Goal: Navigation & Orientation: Find specific page/section

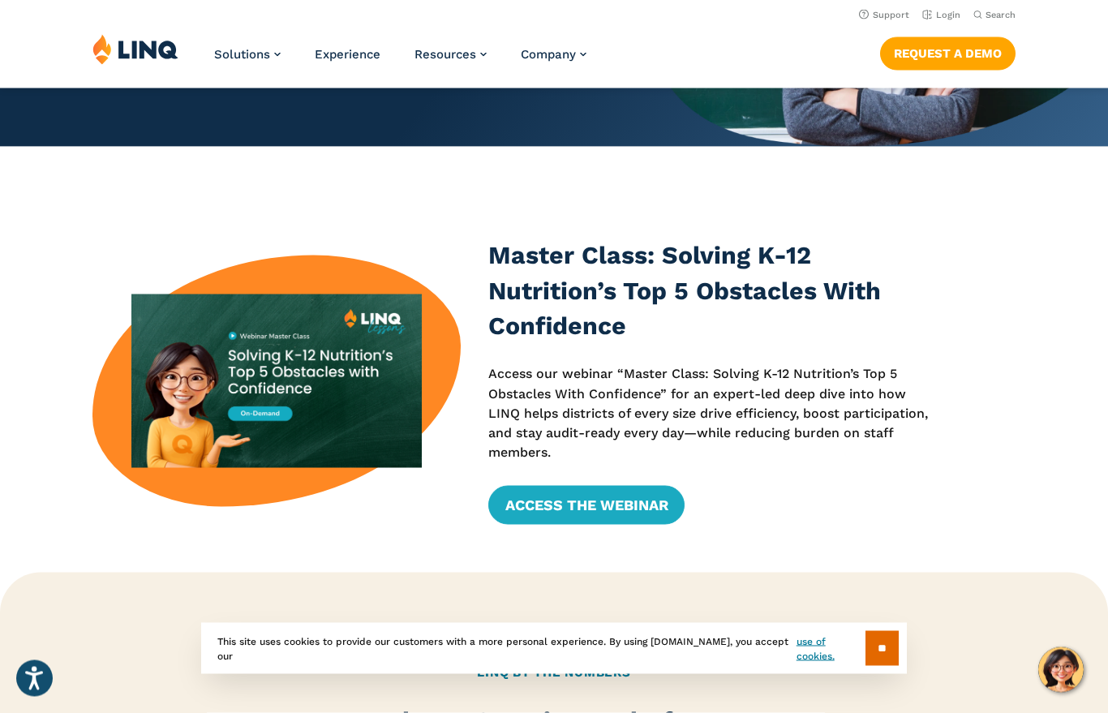
scroll to position [300, 0]
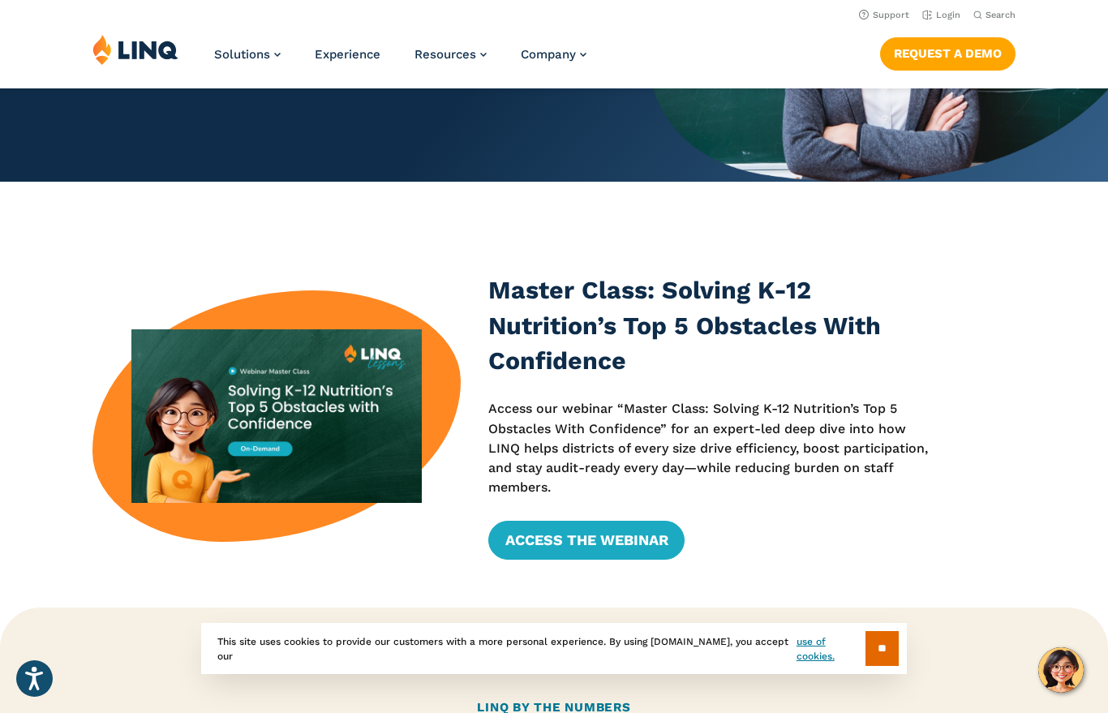
click at [939, 13] on link "Login" at bounding box center [942, 15] width 38 height 11
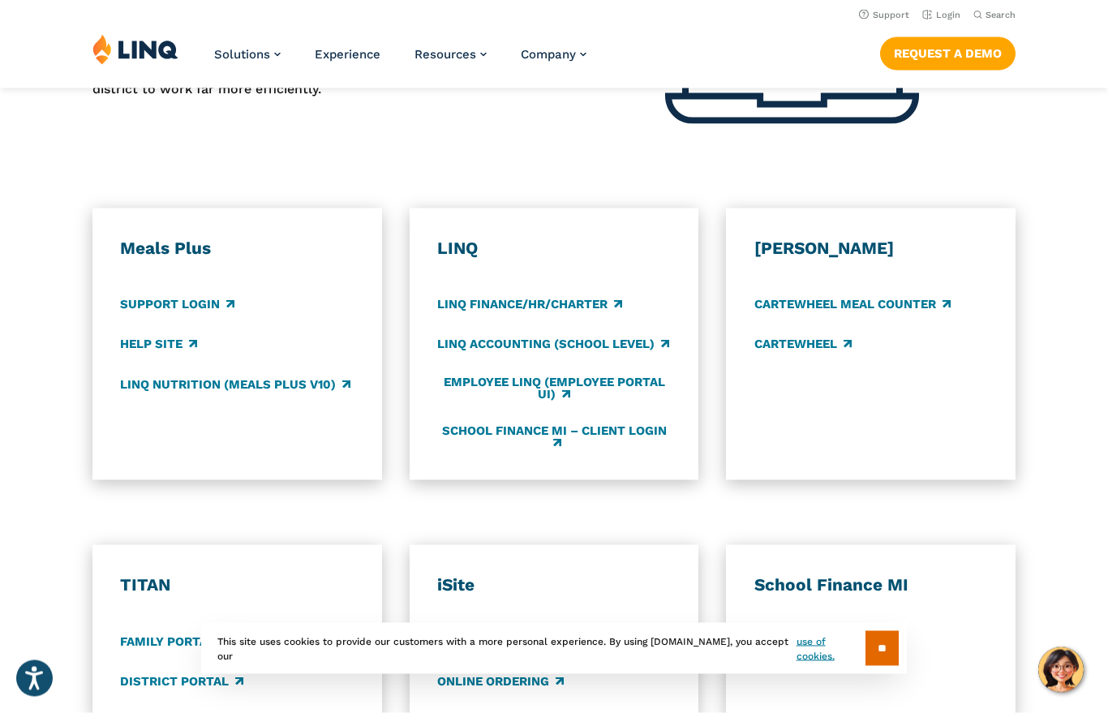
scroll to position [805, 0]
click at [282, 375] on link "LINQ Nutrition (Meals Plus v10)" at bounding box center [235, 384] width 230 height 18
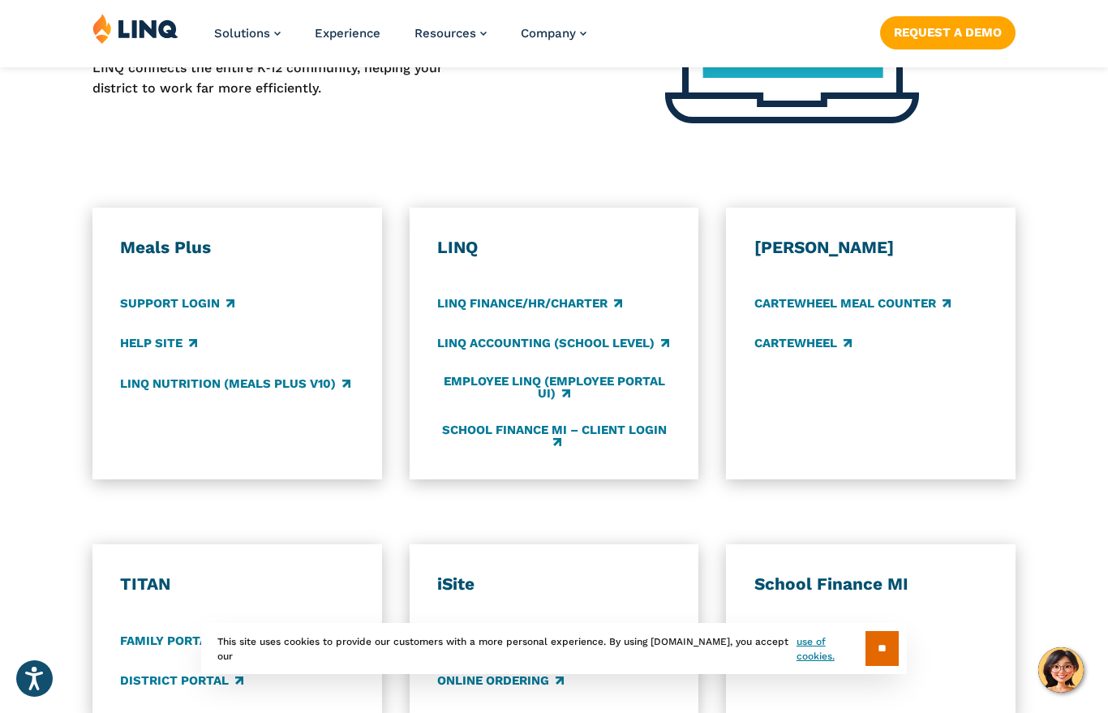
click at [609, 375] on link "Employee LINQ (Employee Portal UI)" at bounding box center [554, 388] width 234 height 27
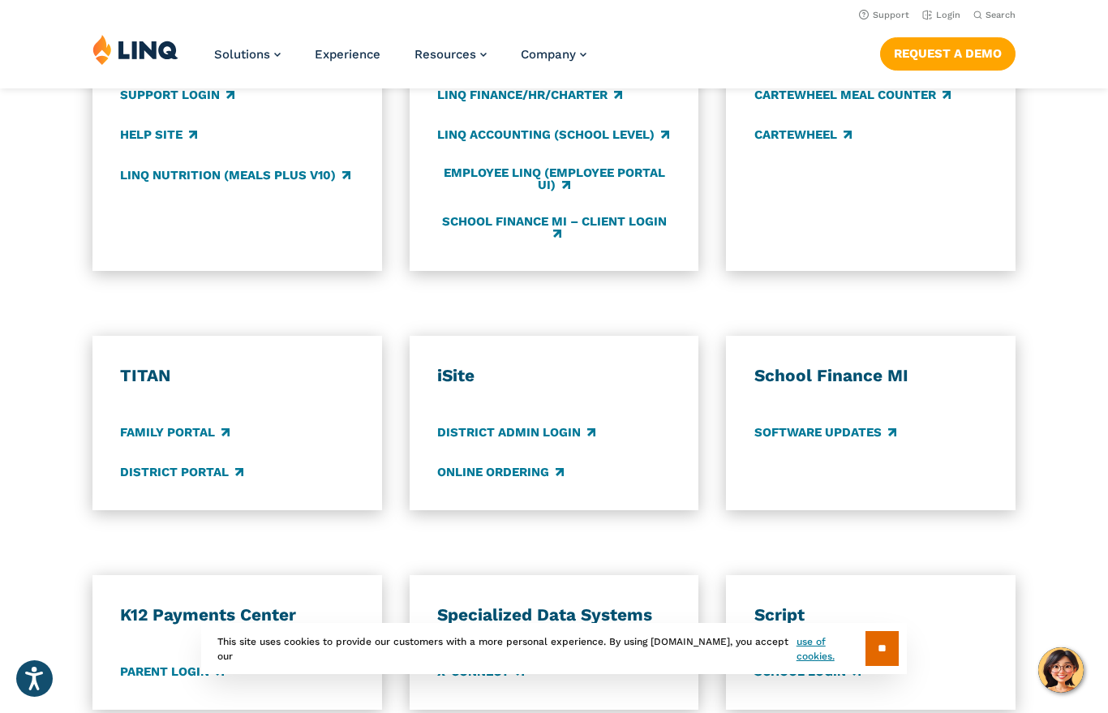
scroll to position [1008, 0]
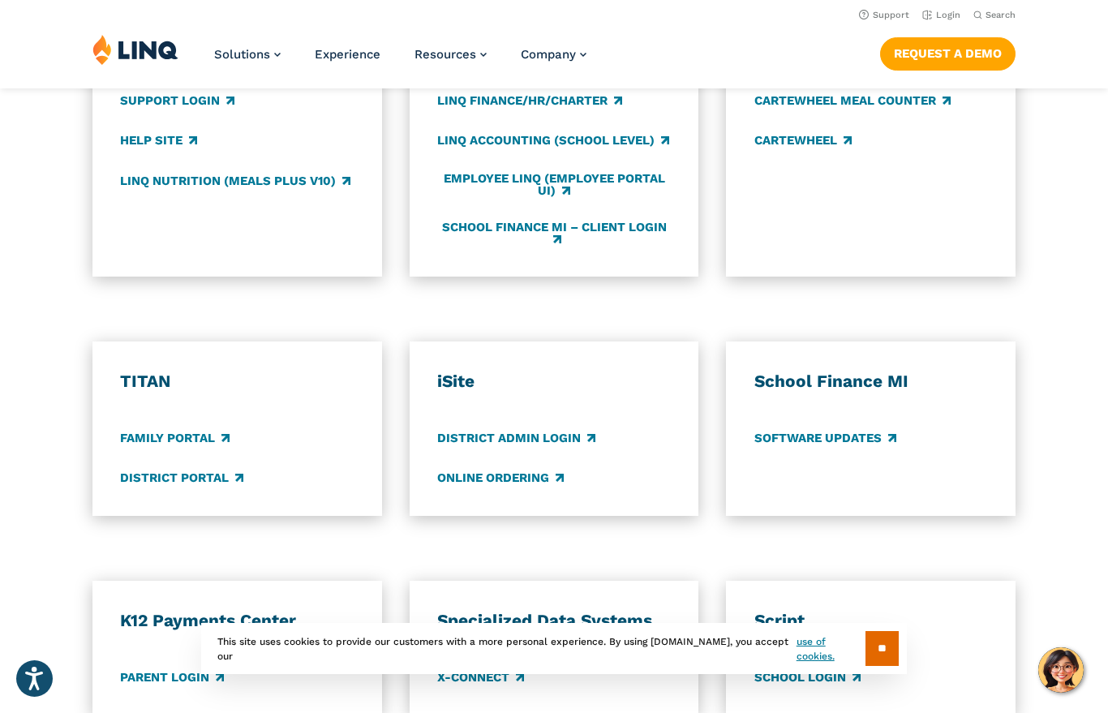
click at [508, 471] on link "Online Ordering" at bounding box center [500, 478] width 127 height 18
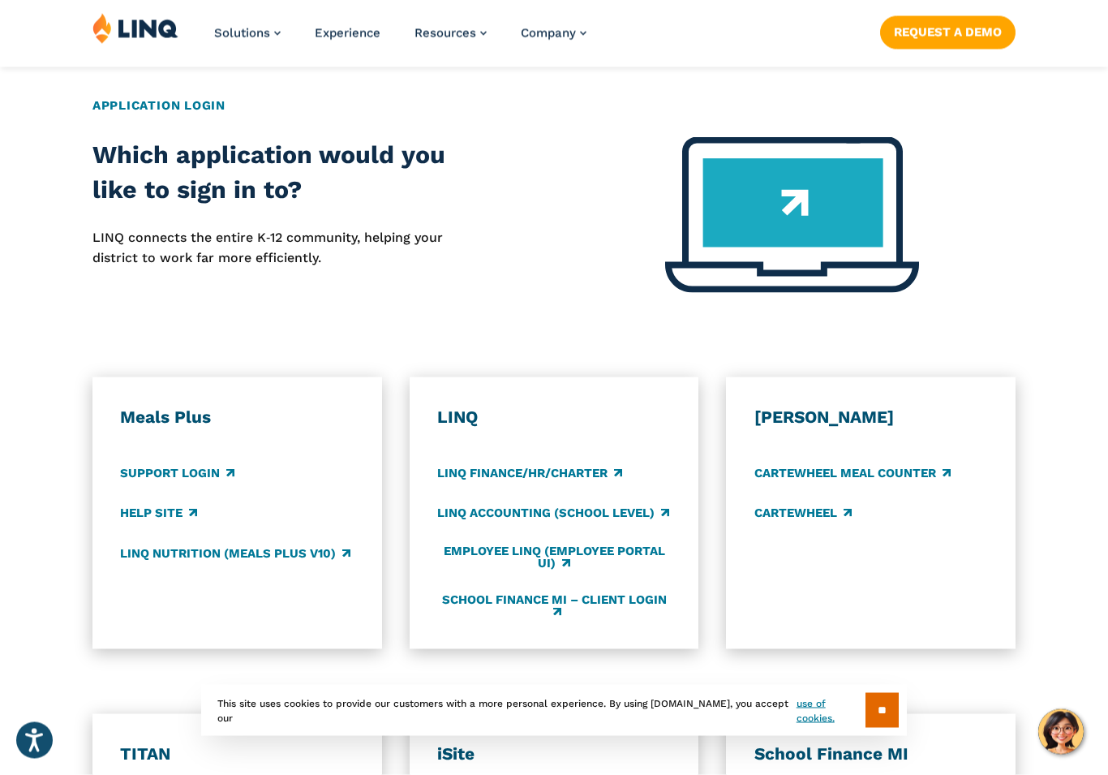
scroll to position [636, 0]
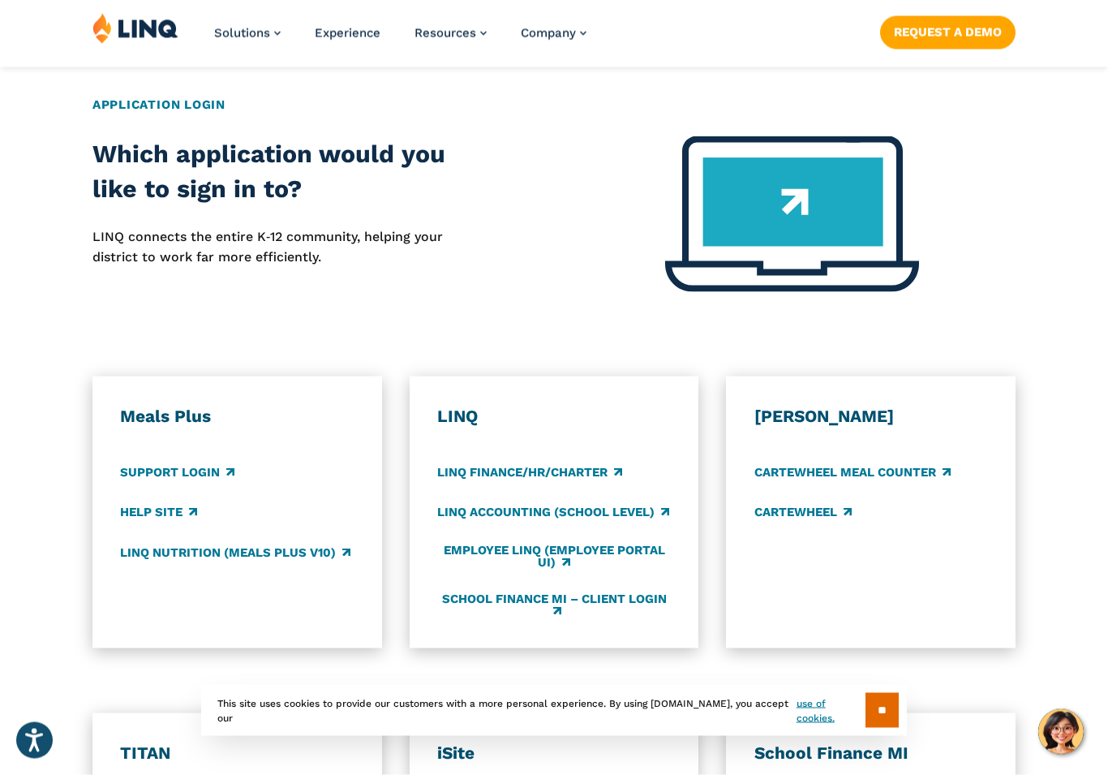
click at [587, 488] on div "LINQ LINQ Finance/HR/Charter LINQ Accounting (school level) Employee LINQ (Empl…" at bounding box center [554, 513] width 234 height 214
click at [566, 506] on link "LINQ Accounting (school level)" at bounding box center [553, 513] width 232 height 18
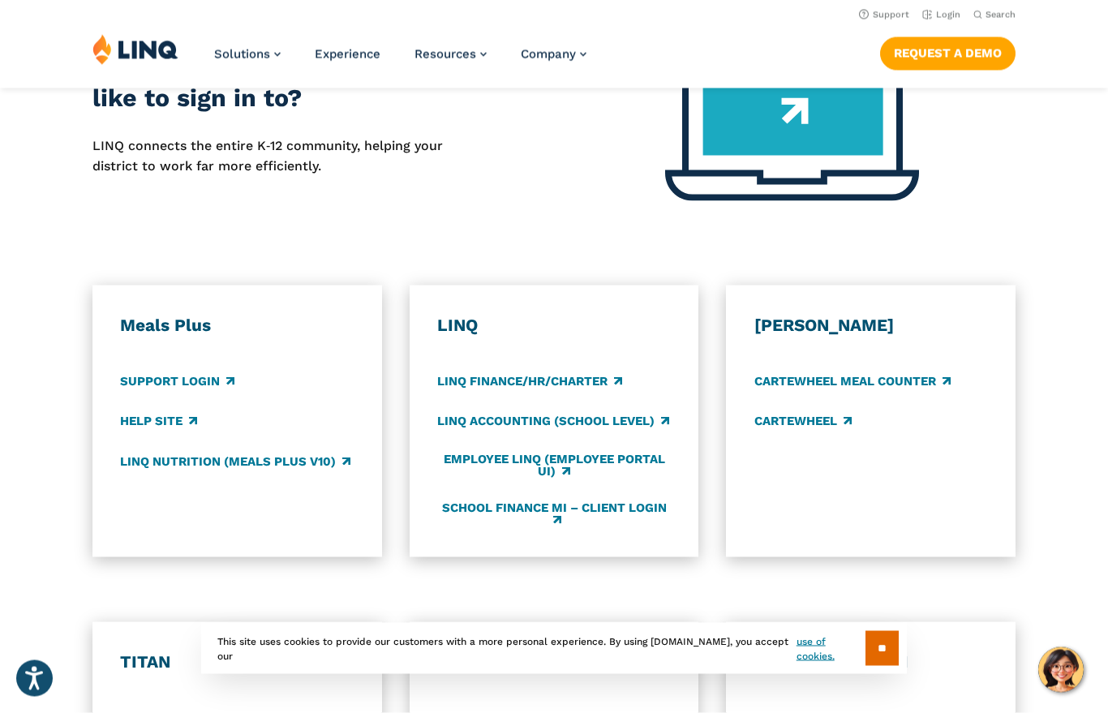
scroll to position [711, 0]
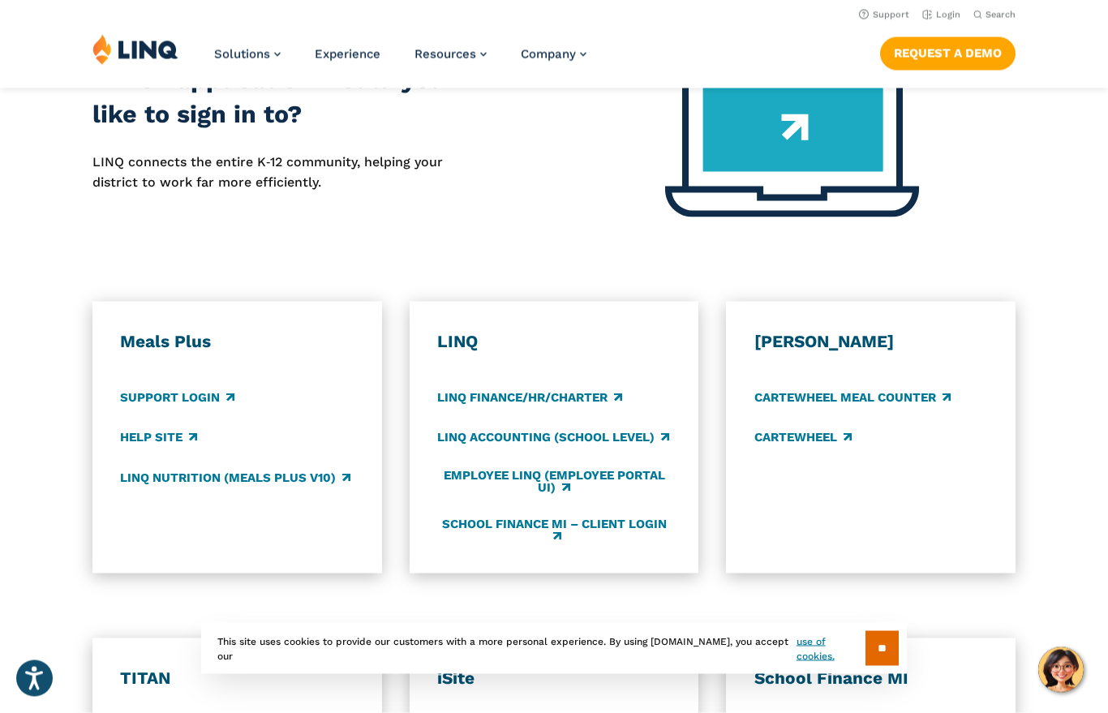
click at [292, 475] on link "LINQ Nutrition (Meals Plus v10)" at bounding box center [235, 478] width 230 height 18
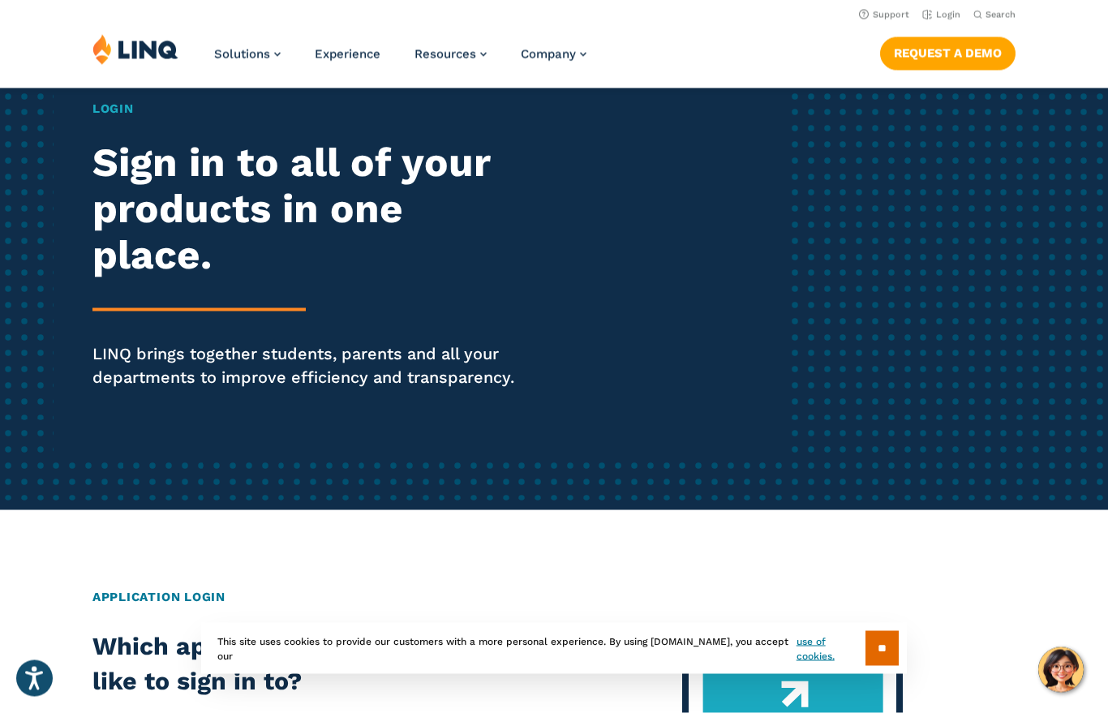
scroll to position [0, 0]
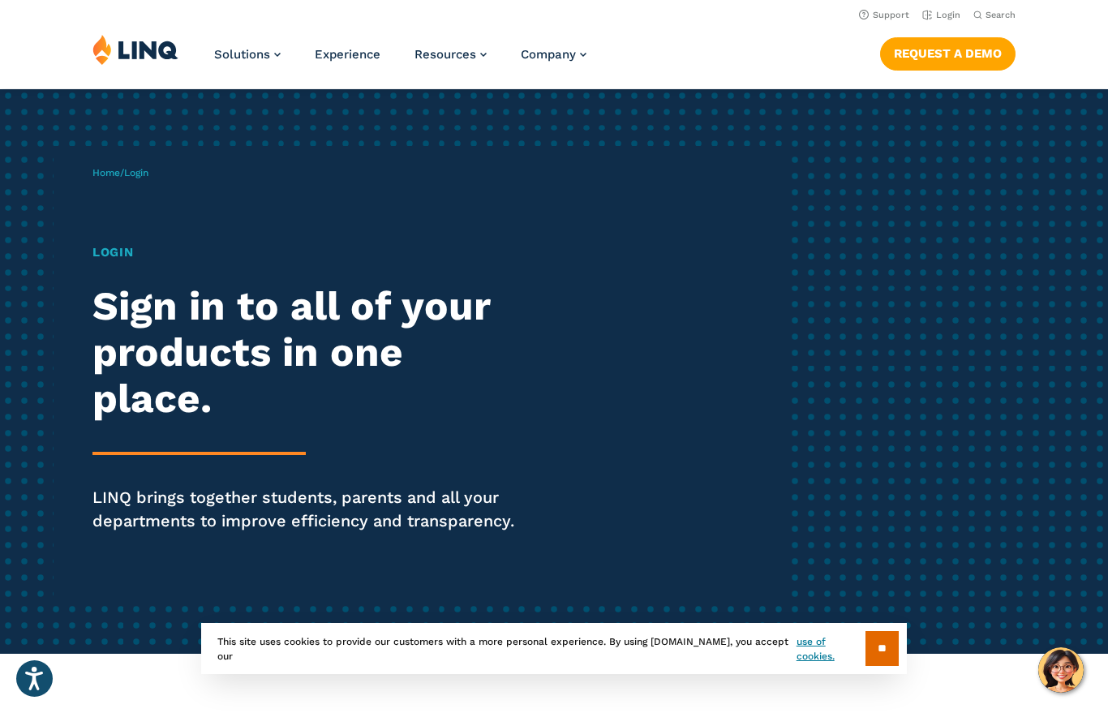
click at [137, 181] on div "Home / Login Login Sign in to all of your products in one place. LINQ brings to…" at bounding box center [439, 371] width 693 height 451
click at [119, 249] on h1 "Login" at bounding box center [306, 252] width 427 height 19
click at [141, 194] on div "Home / Login Login Sign in to all of your products in one place. LINQ brings to…" at bounding box center [439, 371] width 693 height 451
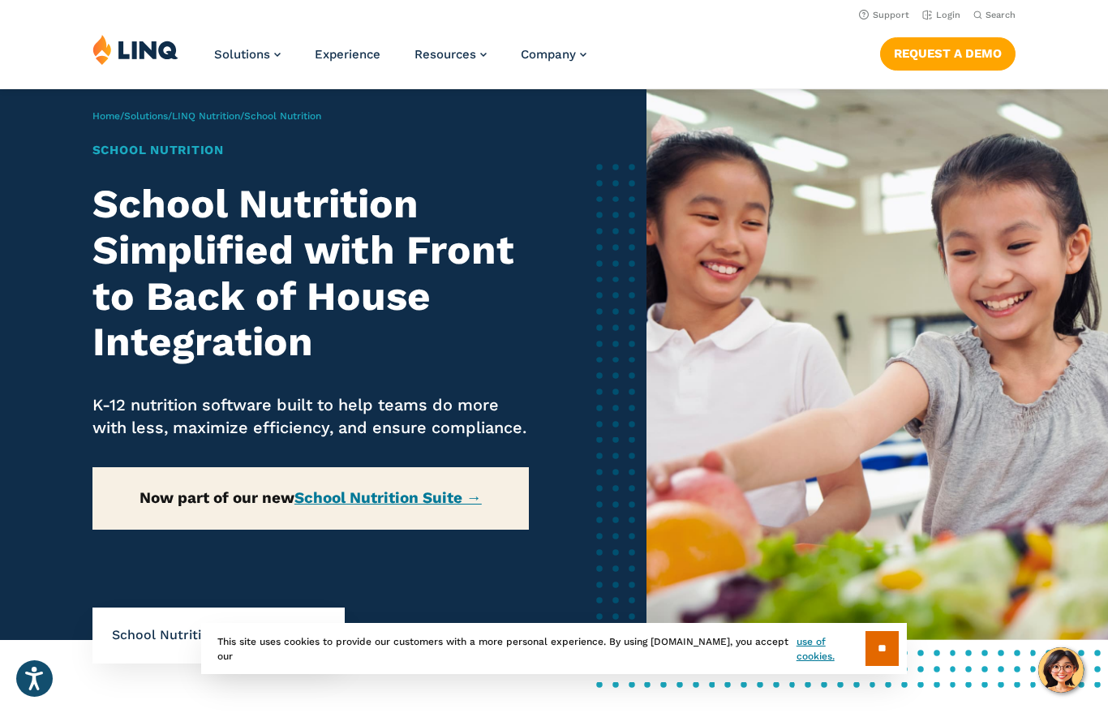
click at [419, 507] on link "School Nutrition Suite →" at bounding box center [388, 497] width 187 height 19
